Goal: Task Accomplishment & Management: Use online tool/utility

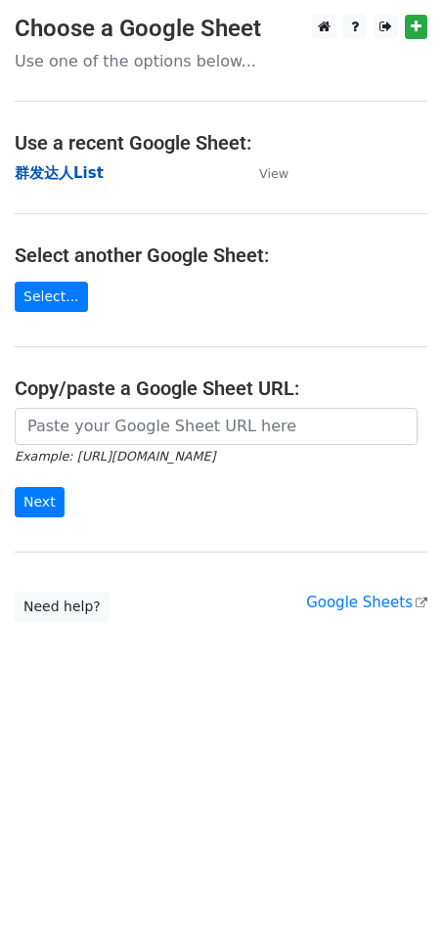
click at [89, 174] on strong "群发达人List" at bounding box center [59, 173] width 89 height 18
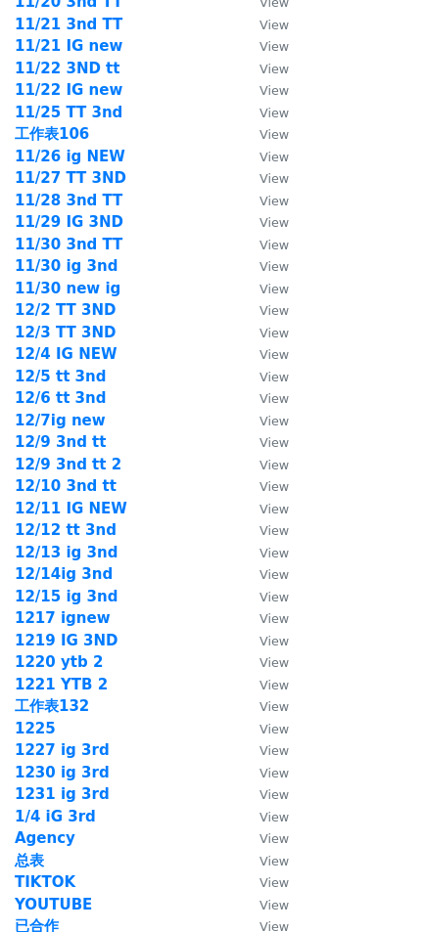
scroll to position [2587, 0]
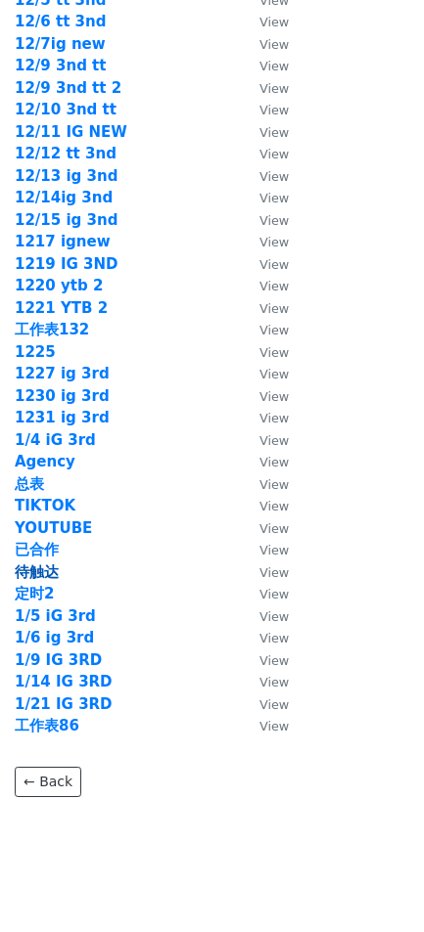
click at [45, 563] on strong "待触达" at bounding box center [37, 572] width 44 height 18
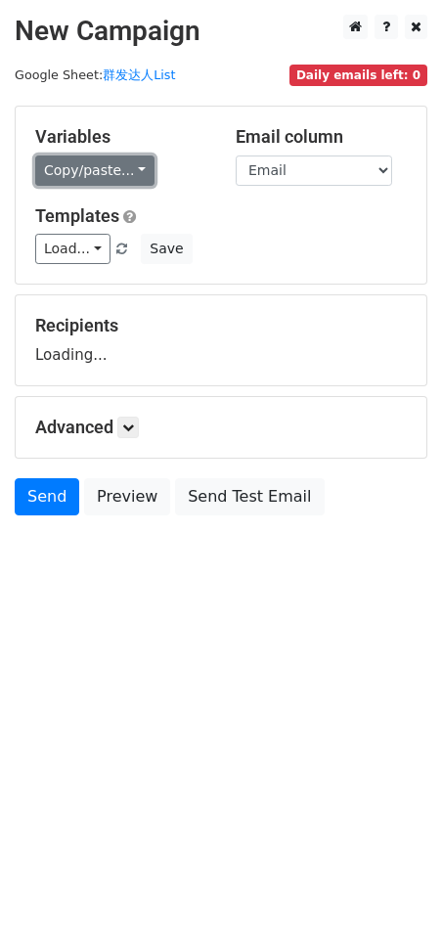
click at [95, 162] on link "Copy/paste..." at bounding box center [94, 171] width 119 height 30
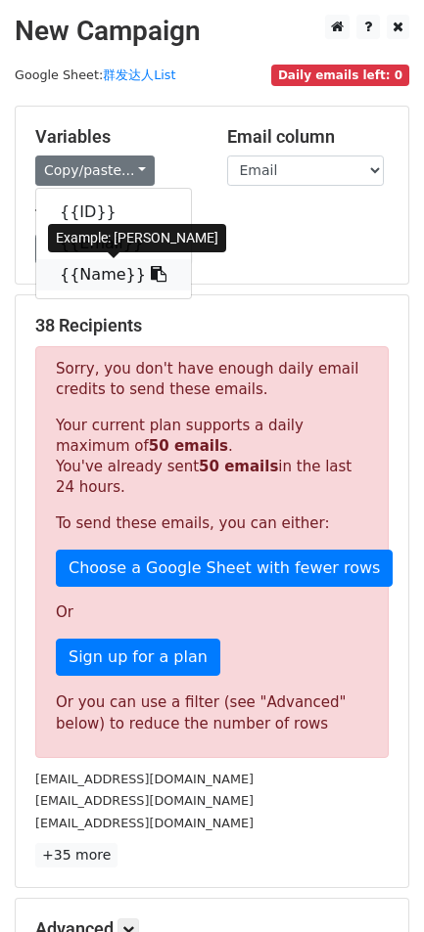
click at [156, 273] on link "{{Name}}" at bounding box center [113, 274] width 155 height 31
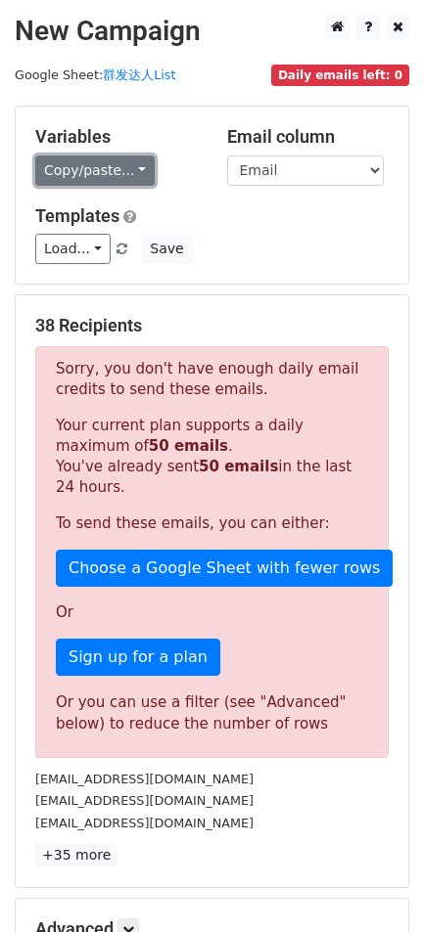
drag, startPoint x: 69, startPoint y: 160, endPoint x: 77, endPoint y: 176, distance: 17.5
click at [69, 160] on link "Copy/paste..." at bounding box center [94, 171] width 119 height 30
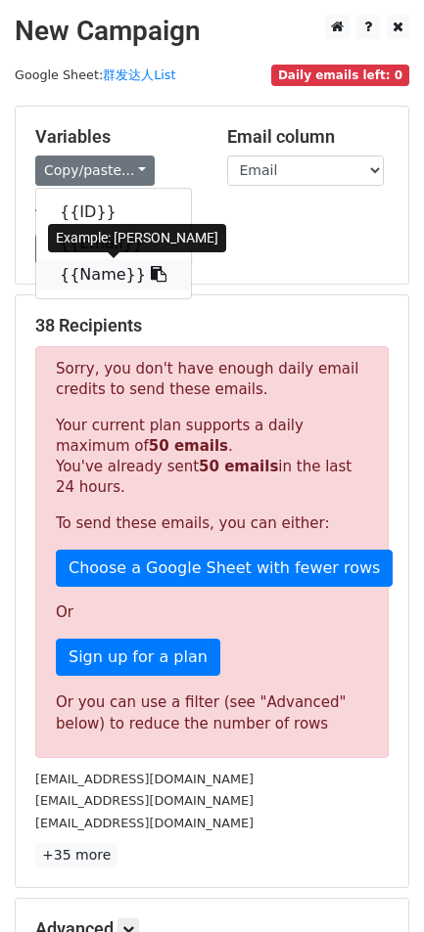
drag, startPoint x: 97, startPoint y: 275, endPoint x: 87, endPoint y: 279, distance: 10.5
click at [95, 277] on link "{{Name}}" at bounding box center [113, 274] width 155 height 31
